Goal: Transaction & Acquisition: Purchase product/service

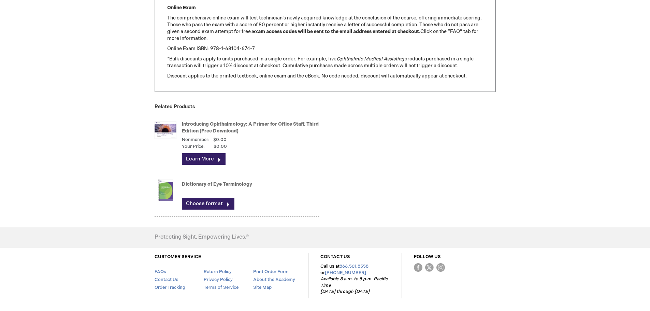
scroll to position [919, 0]
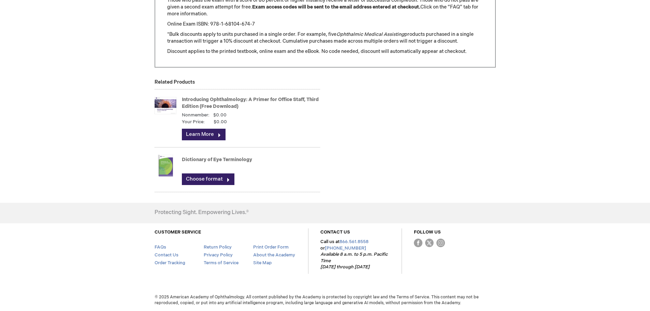
click at [170, 103] on img at bounding box center [166, 105] width 22 height 27
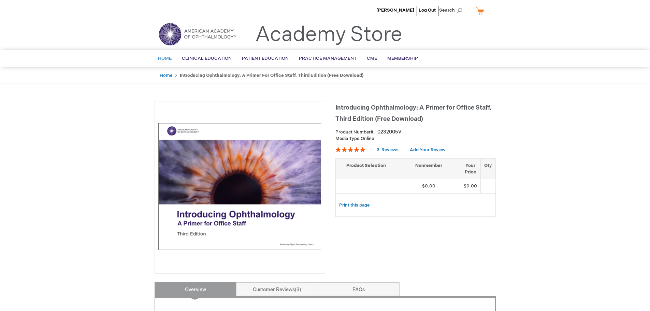
click at [165, 59] on span "Home" at bounding box center [165, 58] width 14 height 5
